Goal: Check status: Check status

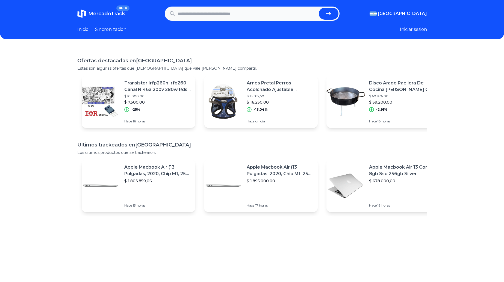
click at [183, 13] on input "text" at bounding box center [247, 14] width 139 height 12
paste input "**********"
type input "**********"
click at [319, 8] on button "submit" at bounding box center [329, 14] width 20 height 12
